Goal: Check status: Check status

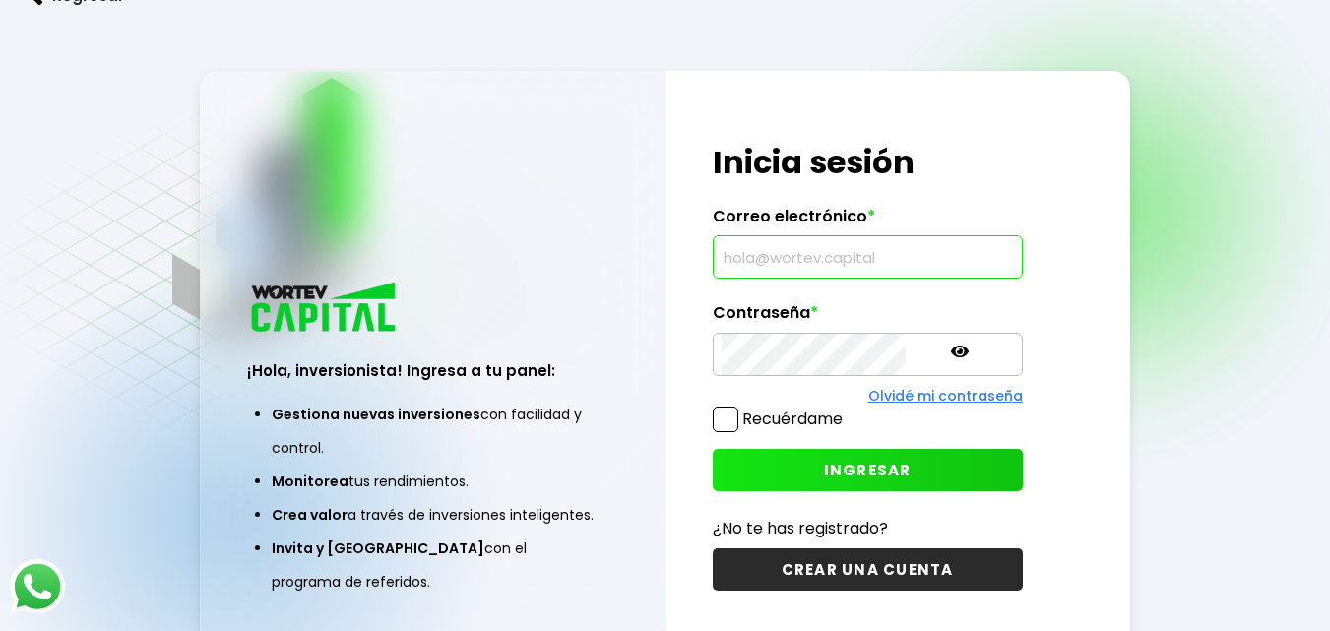
click at [769, 248] on input "text" at bounding box center [868, 256] width 292 height 41
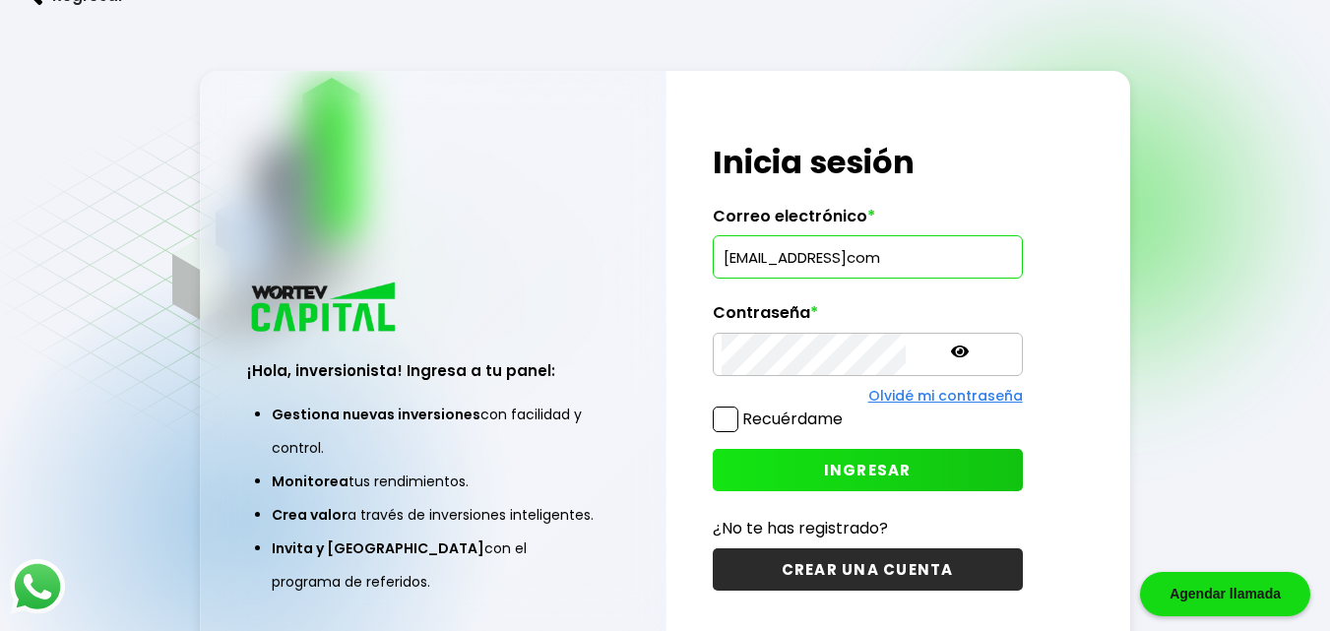
click at [859, 260] on input "[EMAIL_ADDRESS]com" at bounding box center [868, 256] width 292 height 41
type input "[EMAIL_ADDRESS][DOMAIN_NAME]"
click at [951, 352] on icon at bounding box center [960, 352] width 18 height 12
click at [733, 420] on span at bounding box center [726, 420] width 26 height 26
click at [847, 410] on input "Recuérdame" at bounding box center [847, 410] width 0 height 0
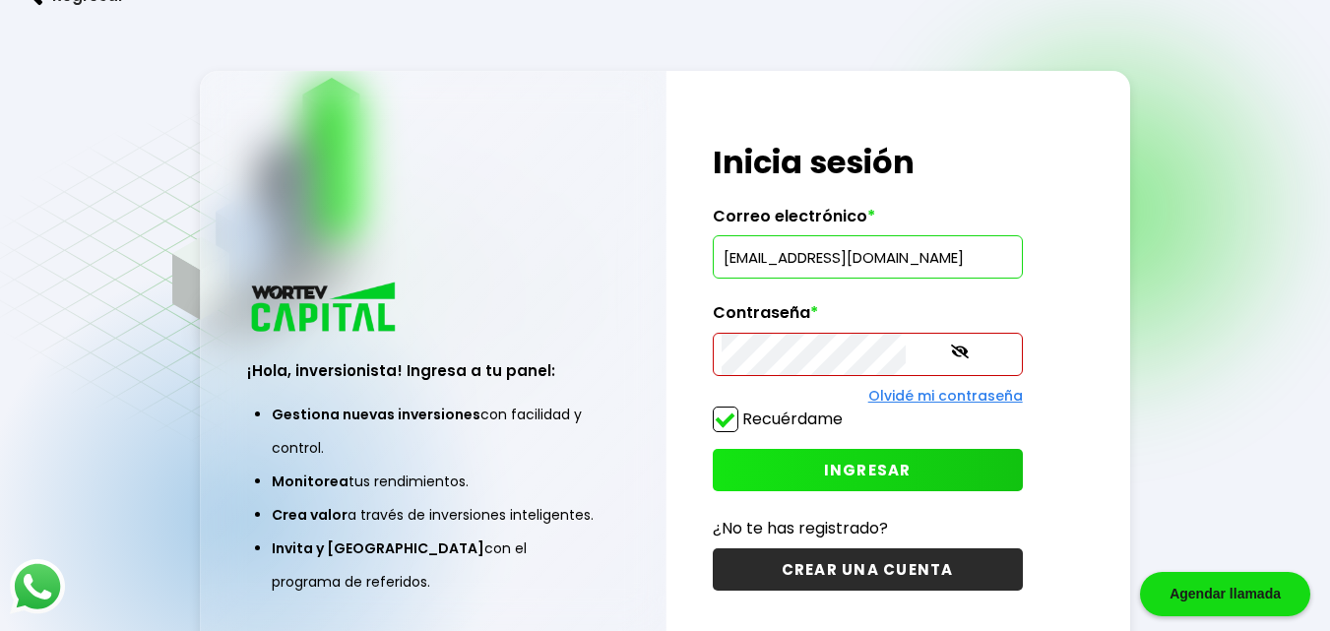
click at [951, 350] on icon at bounding box center [960, 352] width 18 height 14
click at [951, 350] on icon at bounding box center [960, 352] width 18 height 12
click at [865, 466] on button "INGRESAR" at bounding box center [868, 470] width 310 height 42
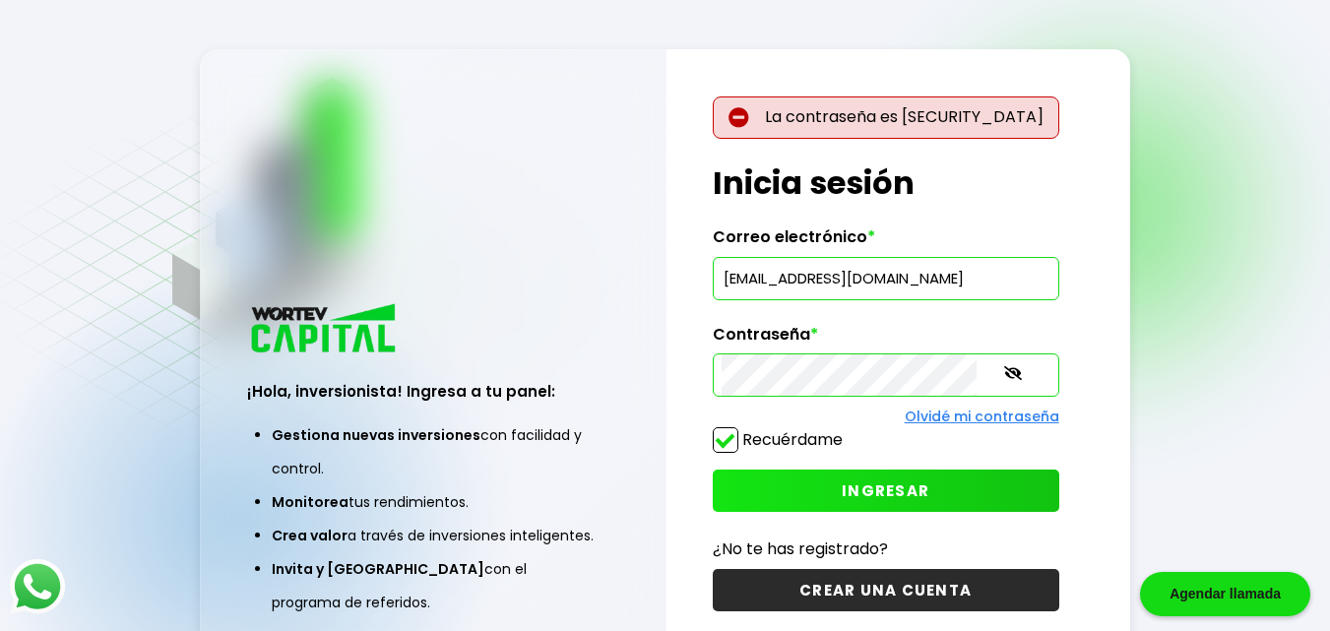
click at [803, 470] on button "INGRESAR" at bounding box center [886, 491] width 347 height 42
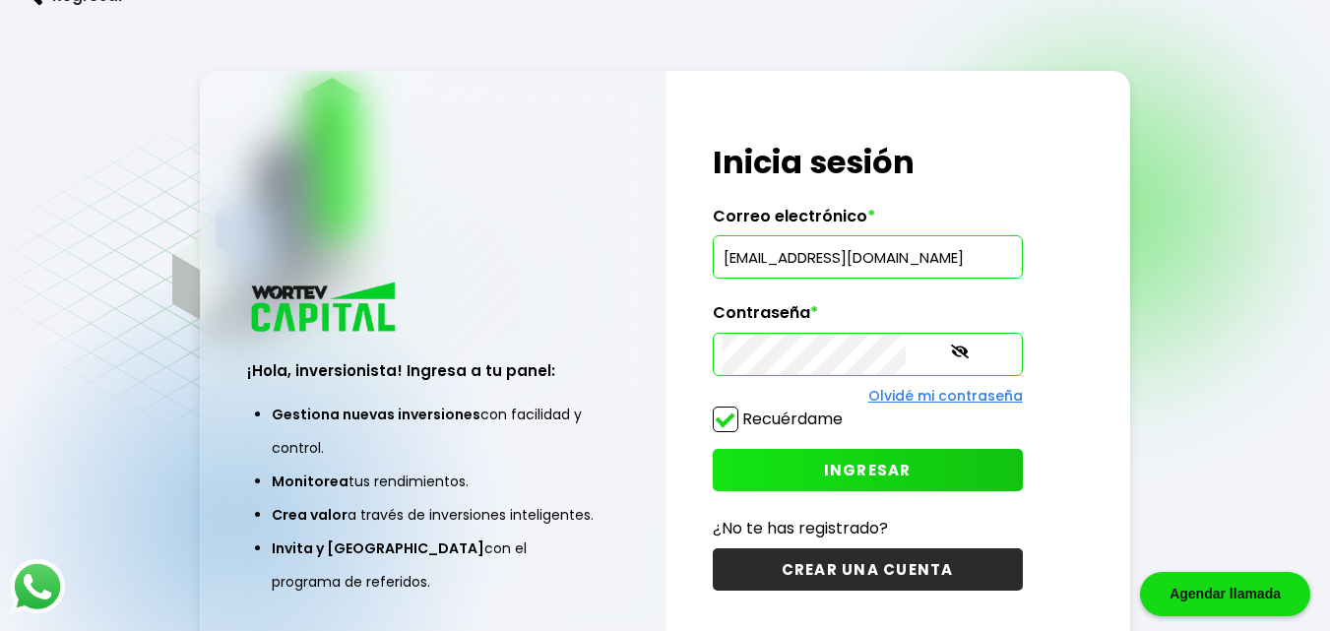
click at [729, 416] on span at bounding box center [726, 420] width 26 height 26
click at [847, 410] on input "Recuérdame" at bounding box center [847, 410] width 0 height 0
click at [824, 460] on span "INGRESAR" at bounding box center [868, 470] width 88 height 21
click at [828, 469] on span "INGRESAR" at bounding box center [868, 470] width 88 height 21
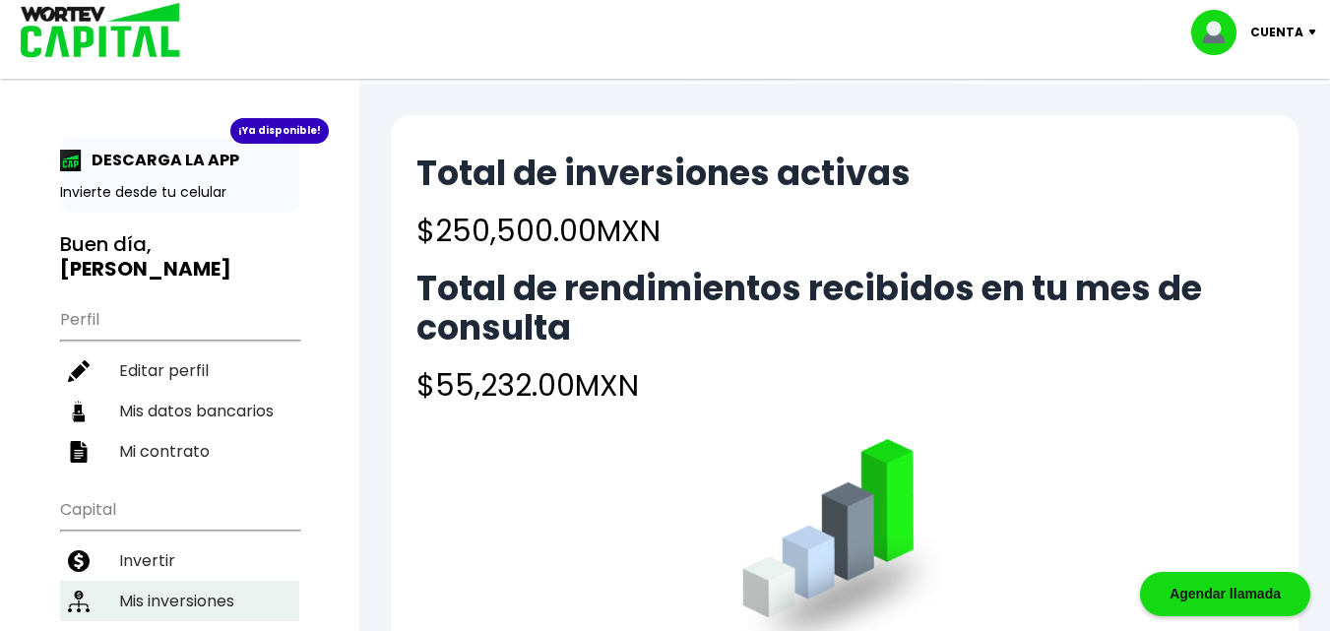
click at [183, 581] on li "Mis inversiones" at bounding box center [179, 601] width 239 height 40
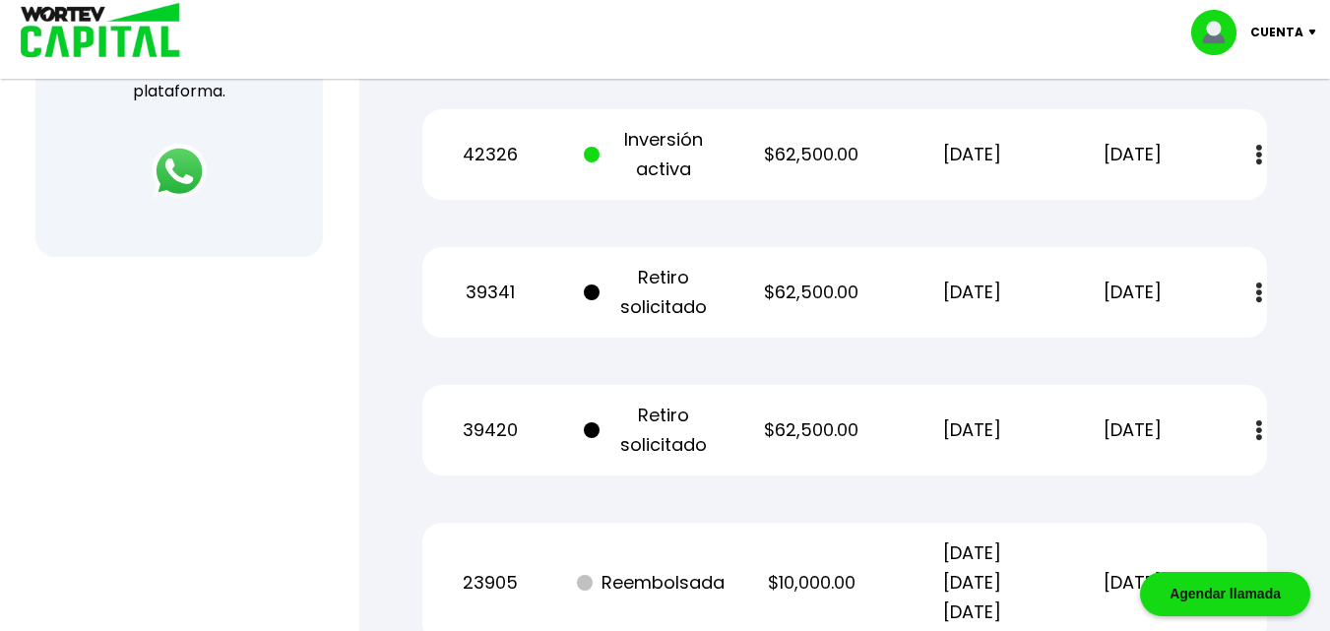
scroll to position [886, 0]
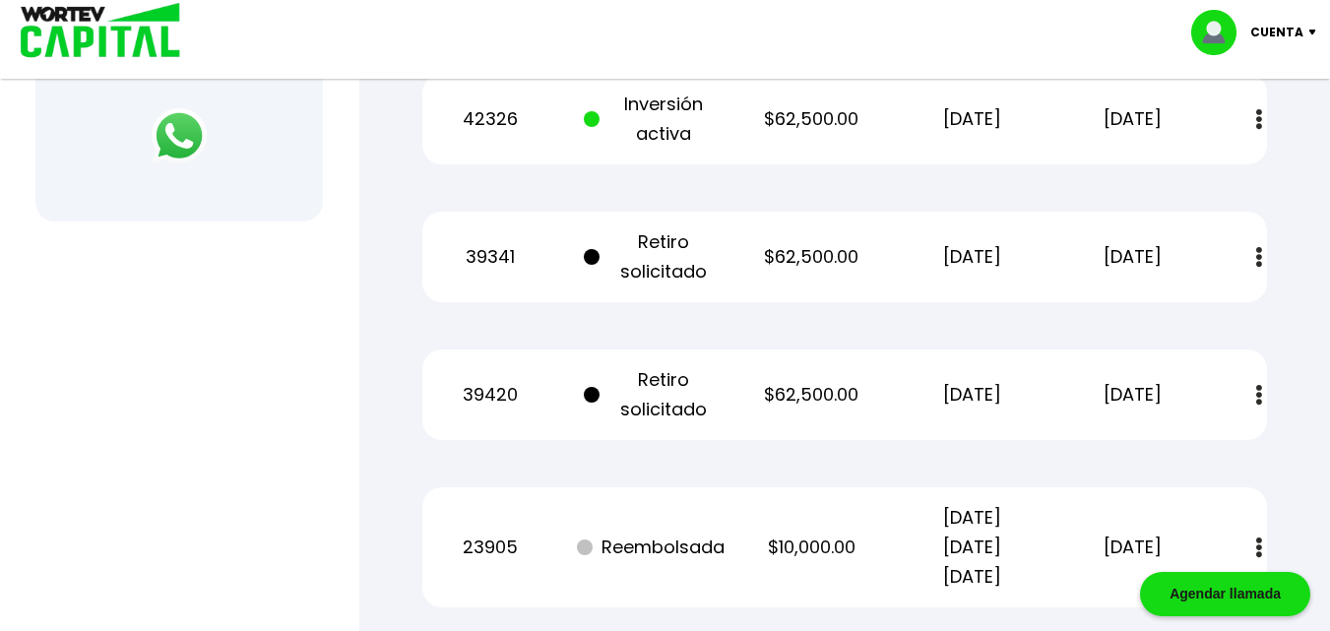
click at [654, 394] on p "Retiro solicitado" at bounding box center [651, 394] width 135 height 59
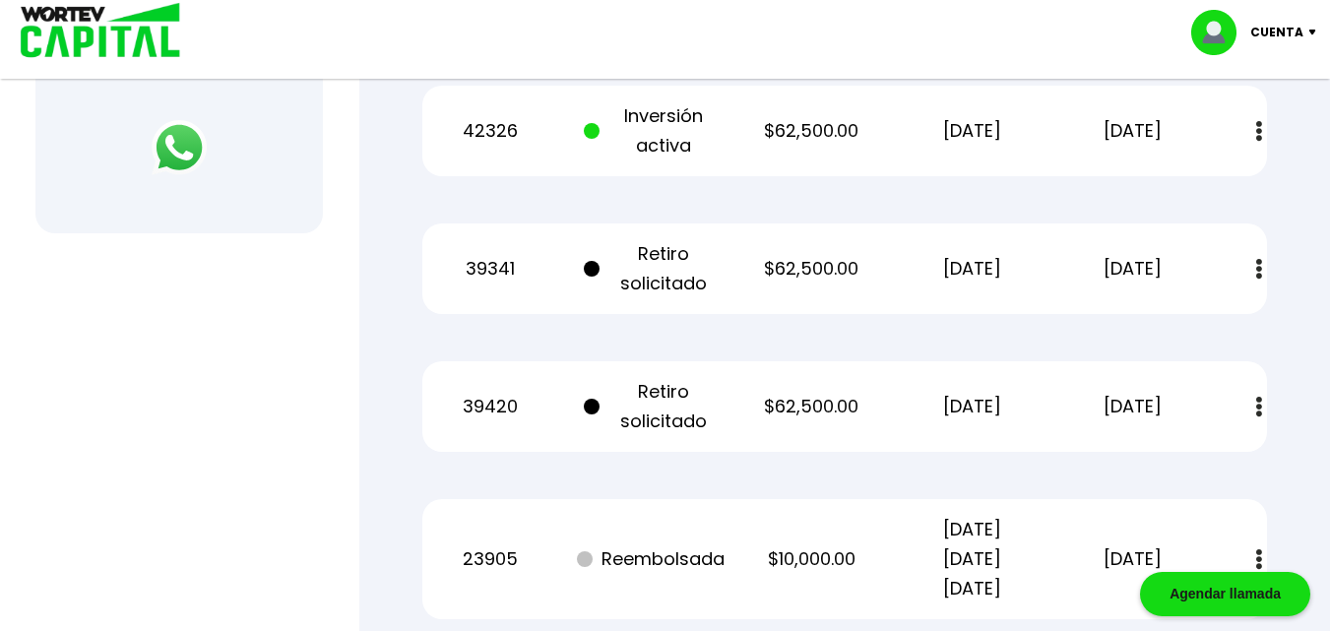
scroll to position [822, 0]
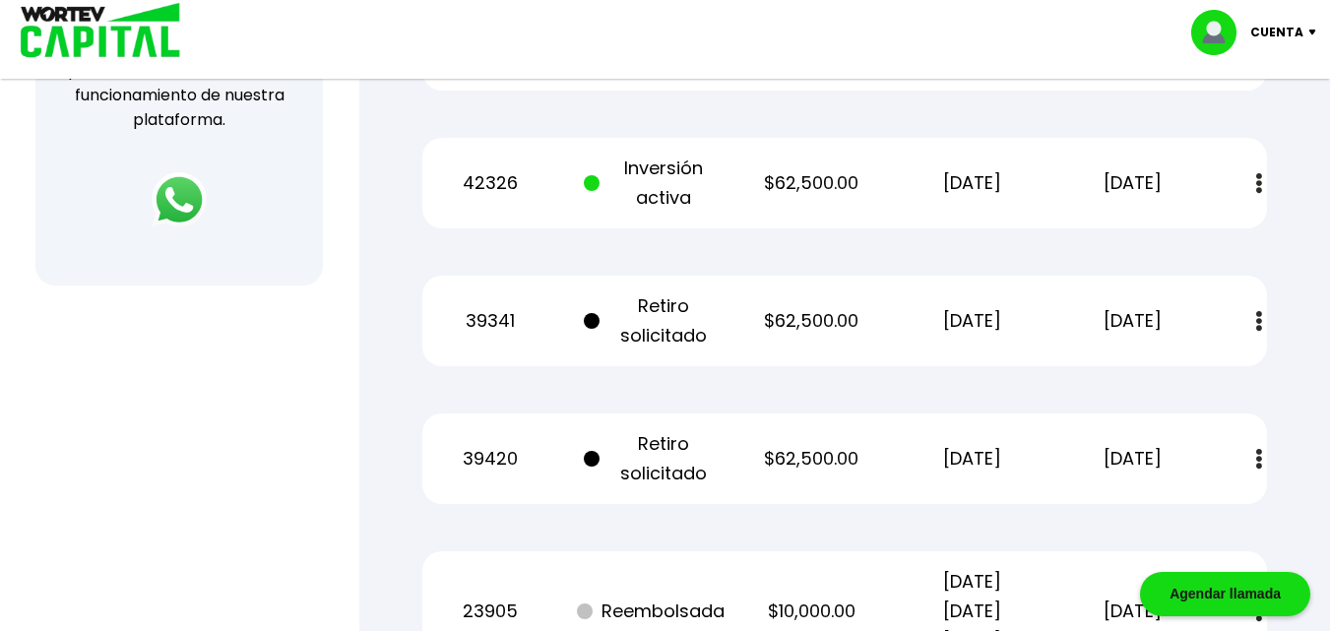
click at [1254, 317] on button at bounding box center [1260, 321] width 28 height 42
click at [1300, 341] on div "Regresar Mis inversiones Como inversionista activo de WORTEV CAPITAL, apoyas el…" at bounding box center [844, 58] width 971 height 1594
click at [1316, 295] on div "Regresar Mis inversiones Como inversionista activo de WORTEV CAPITAL, apoyas el…" at bounding box center [844, 58] width 971 height 1594
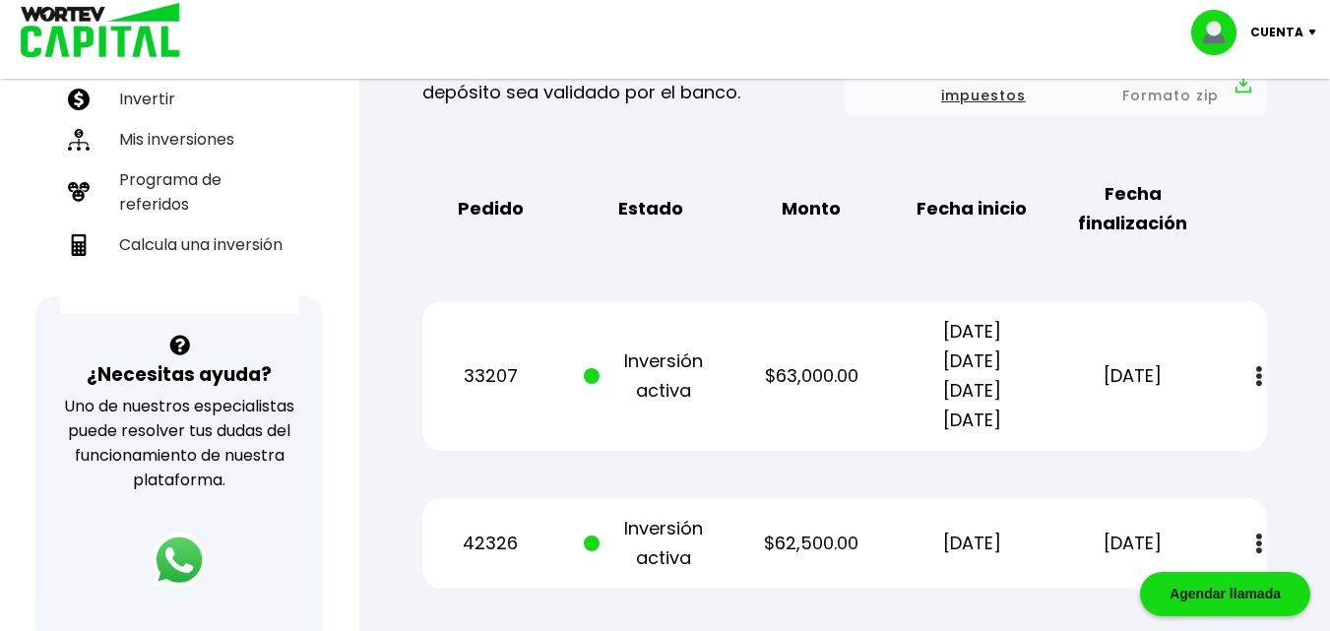
scroll to position [456, 0]
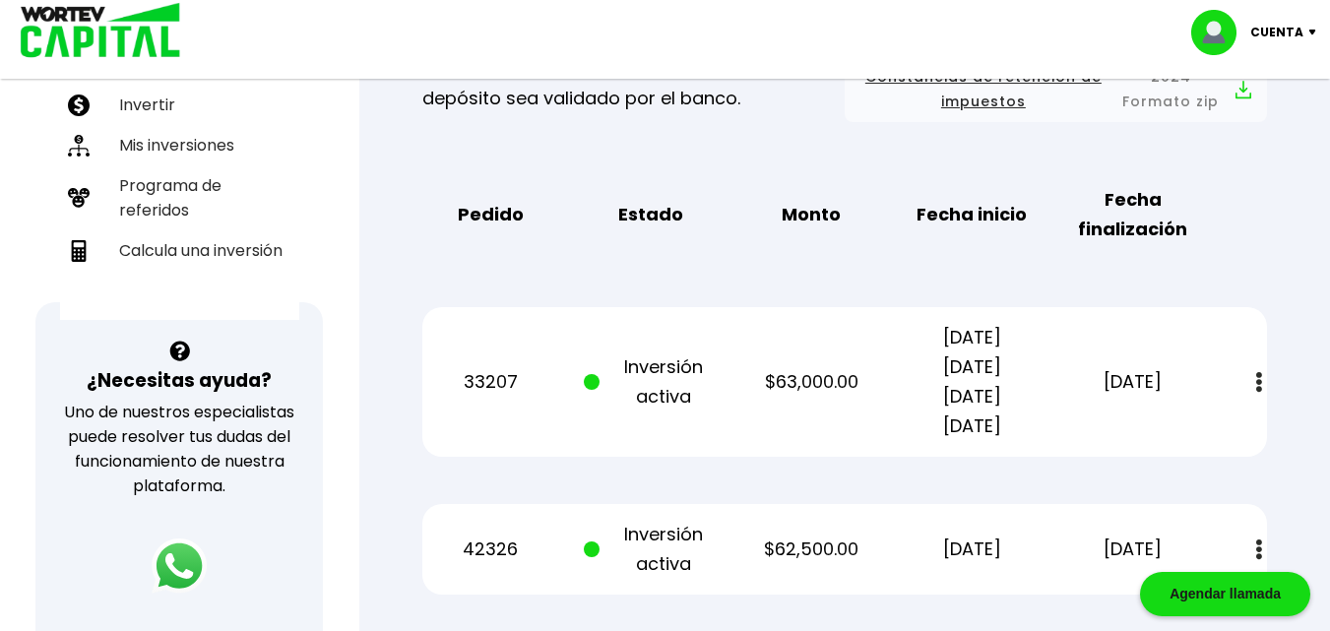
click at [1313, 232] on div "Regresar Mis inversiones Como inversionista activo de WORTEV CAPITAL, apoyas el…" at bounding box center [844, 425] width 971 height 1594
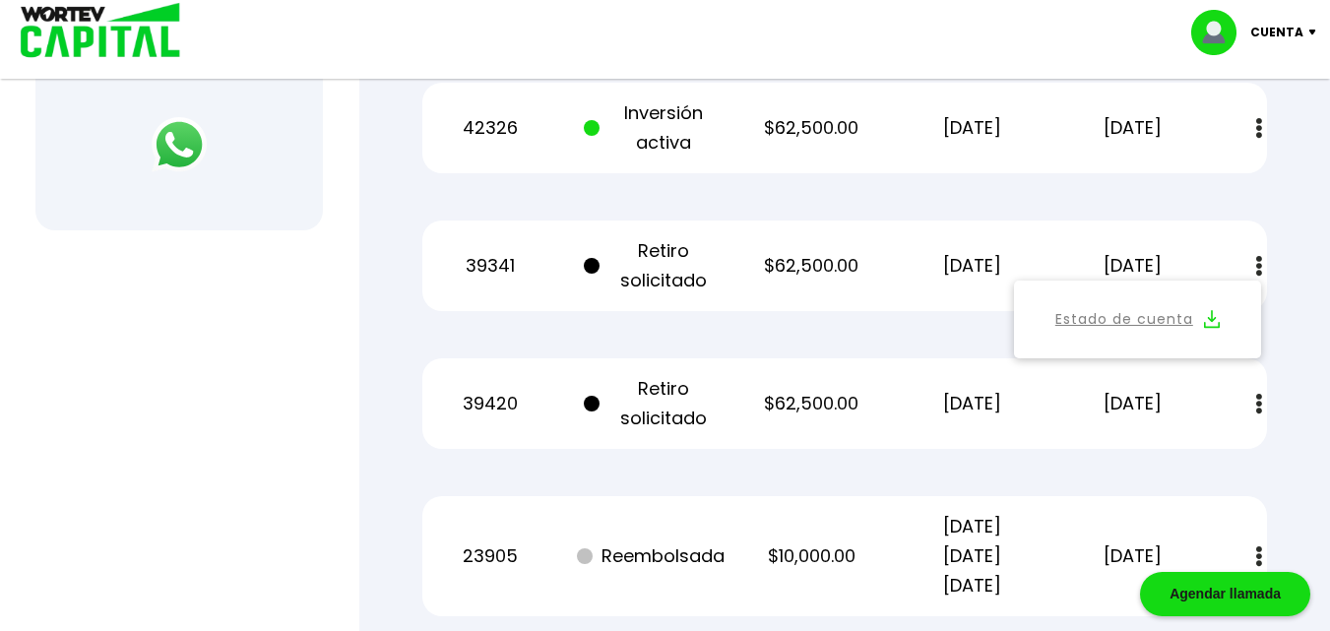
scroll to position [908, 0]
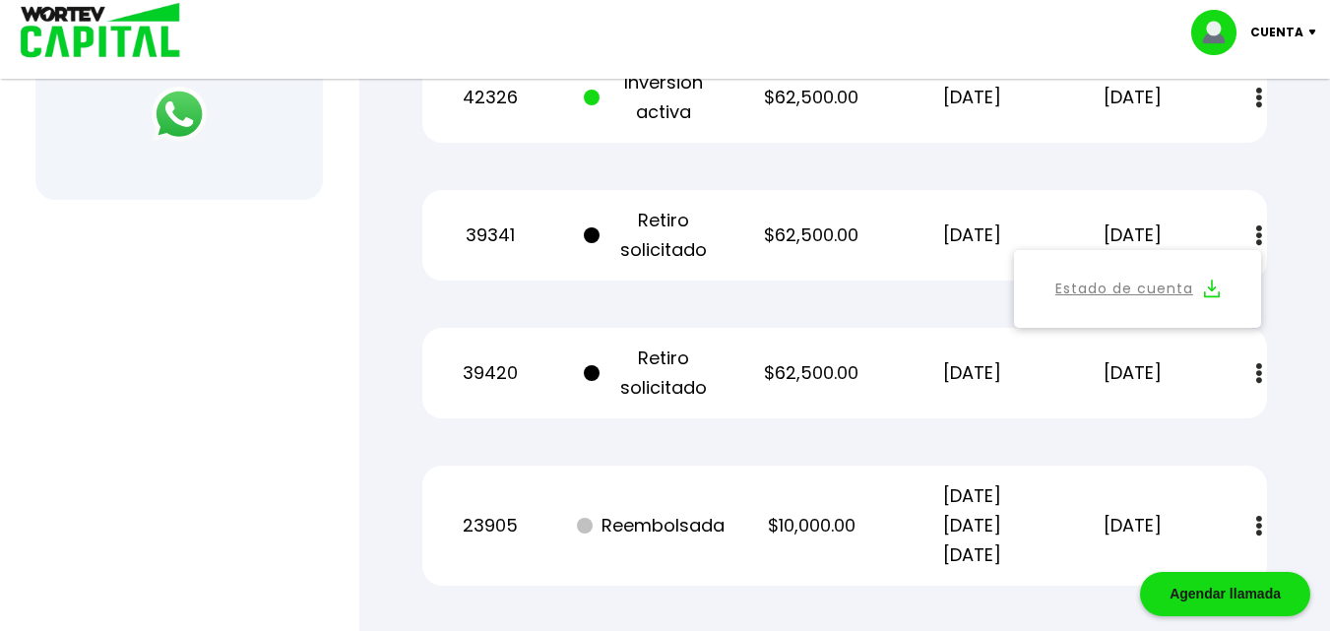
click at [1298, 277] on div "Mis inversiones Como inversionista activo de WORTEV CAPITAL, apoyas el crecimie…" at bounding box center [845, 6] width 908 height 1463
click at [1254, 237] on button at bounding box center [1260, 236] width 28 height 42
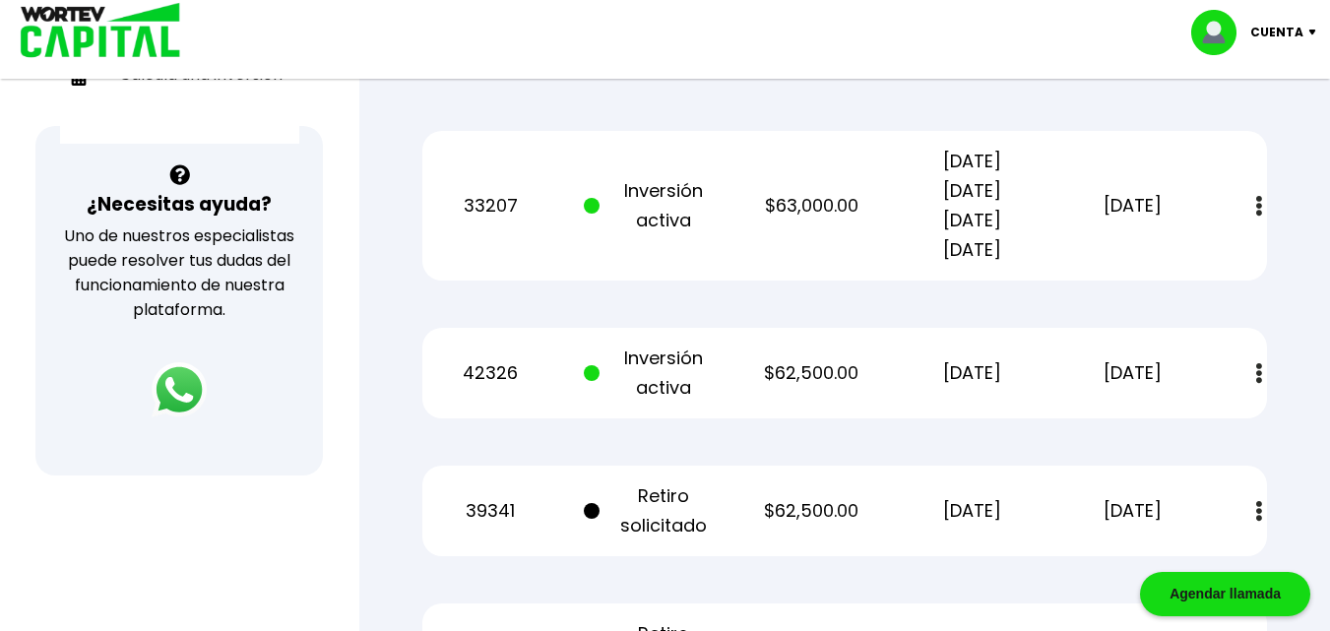
scroll to position [619, 0]
